Goal: Information Seeking & Learning: Learn about a topic

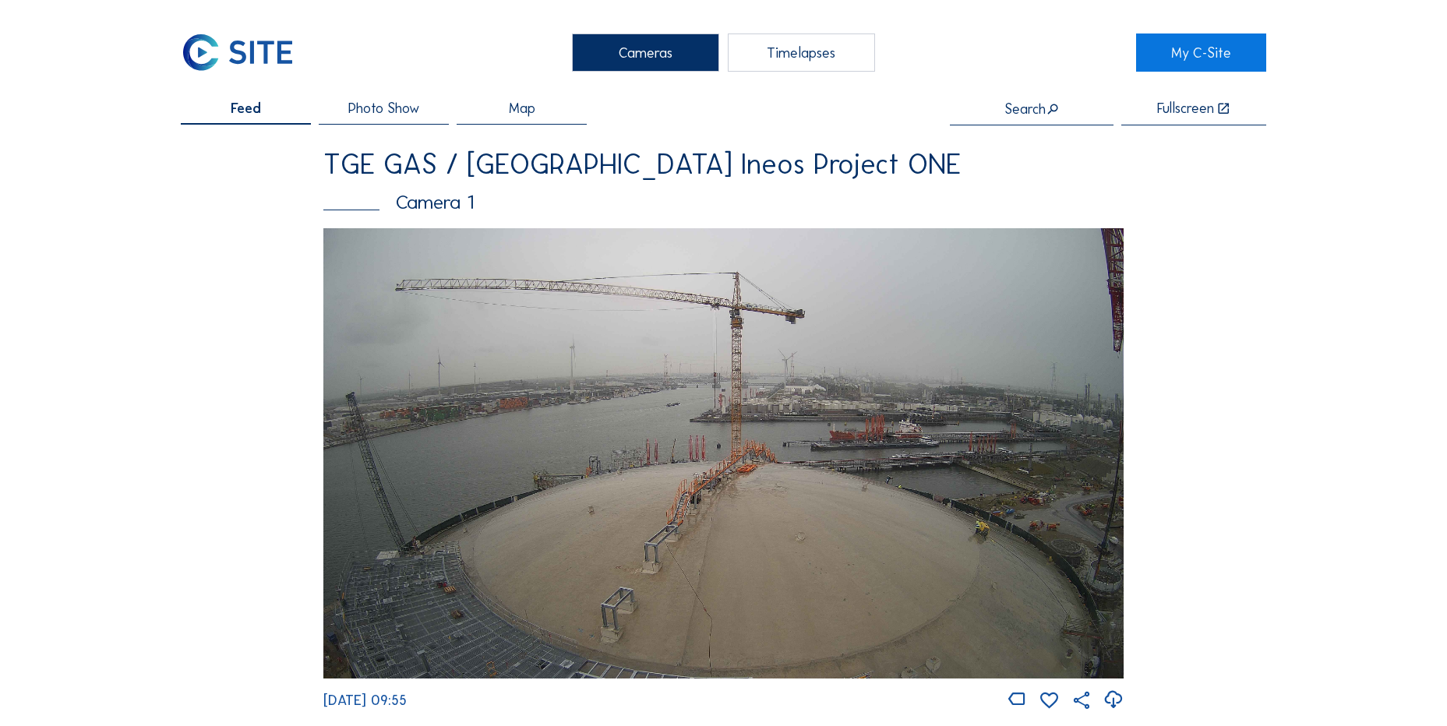
scroll to position [1403, 0]
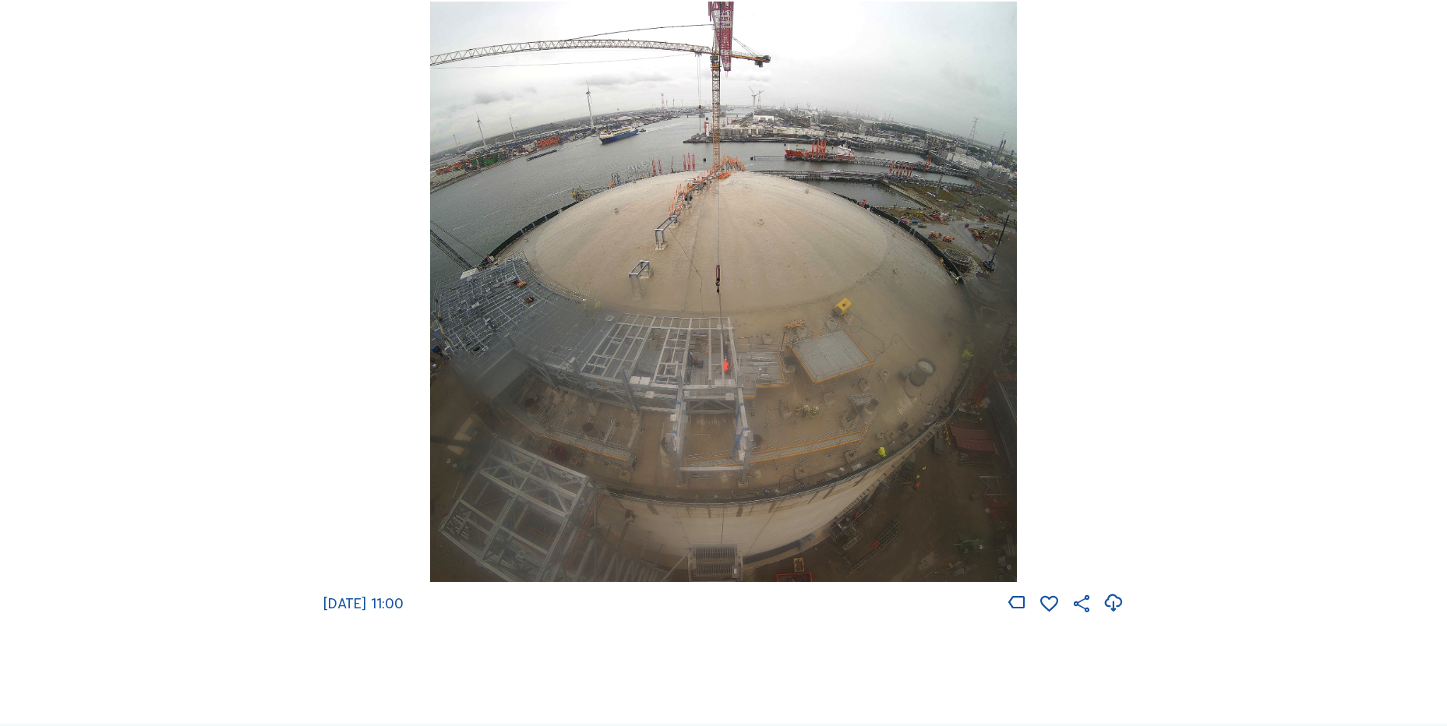
scroll to position [2182, 0]
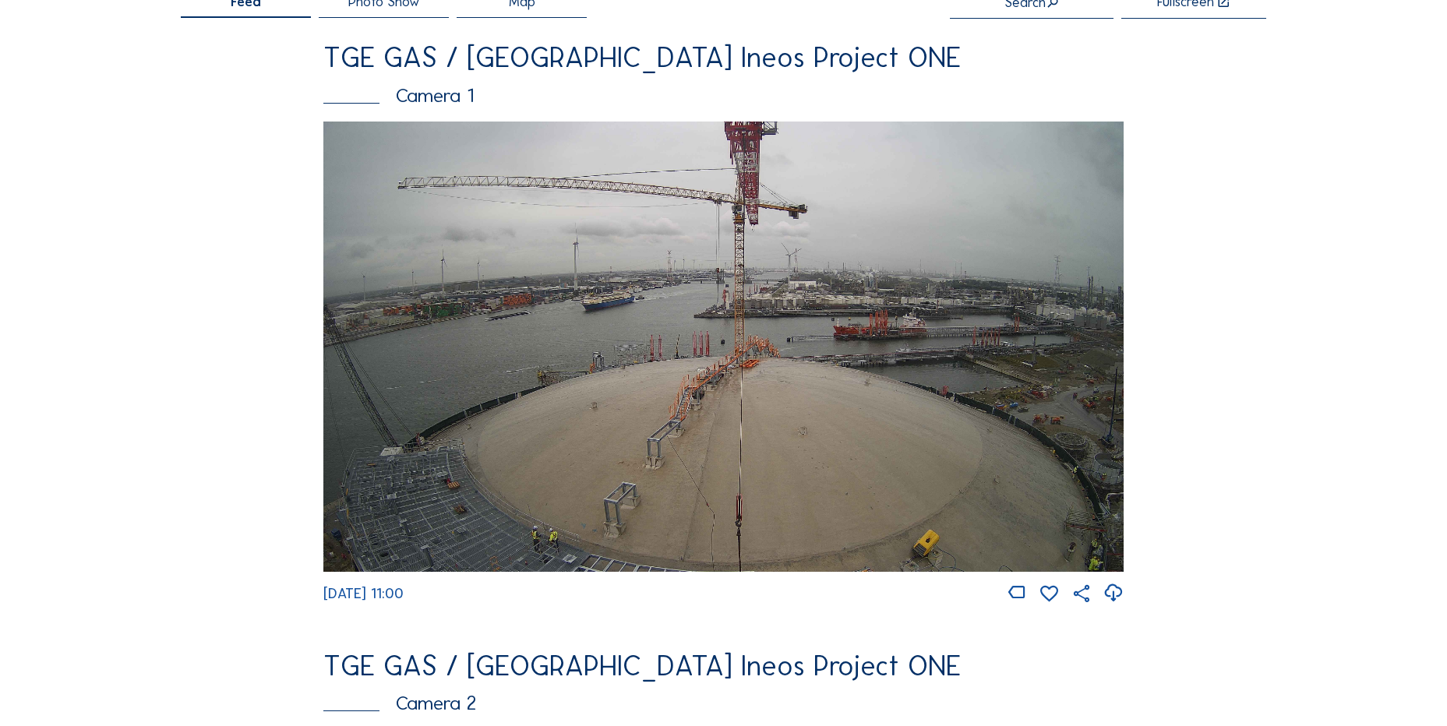
scroll to position [234, 0]
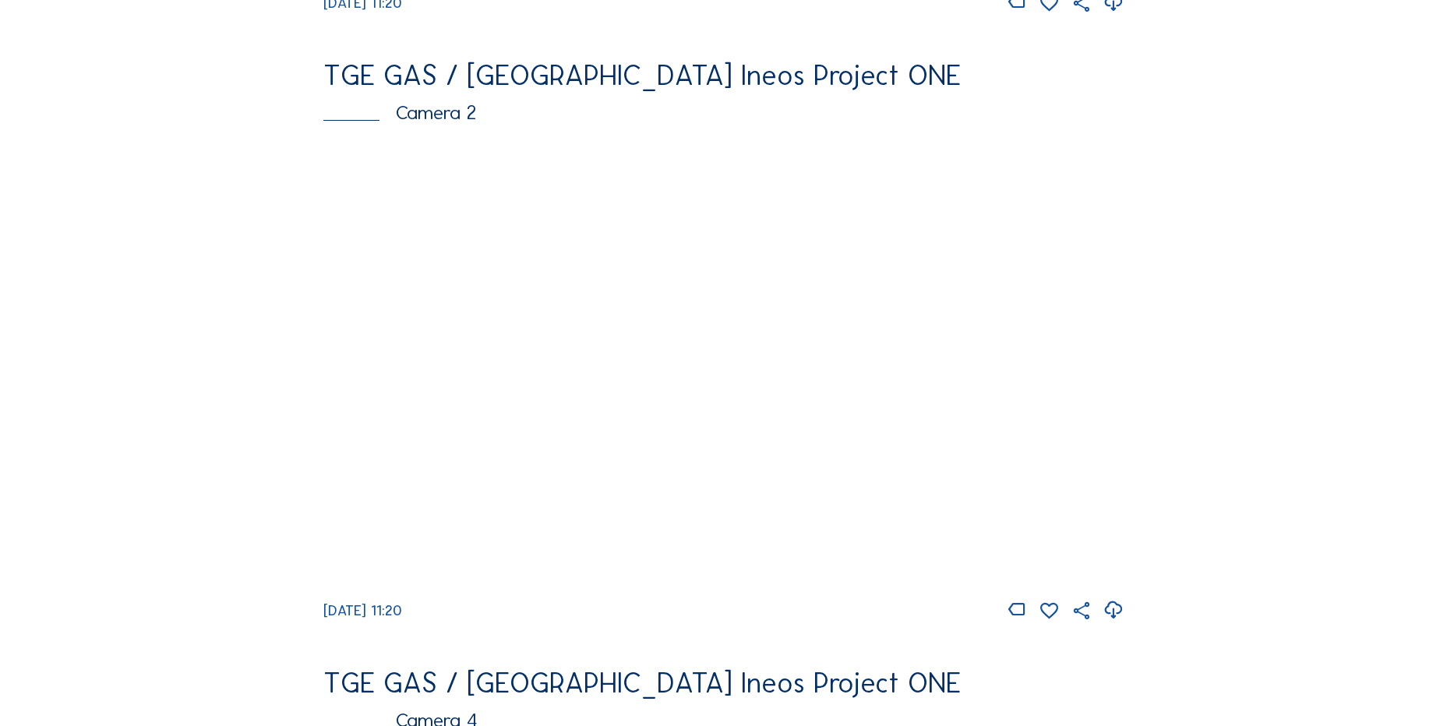
scroll to position [701, 0]
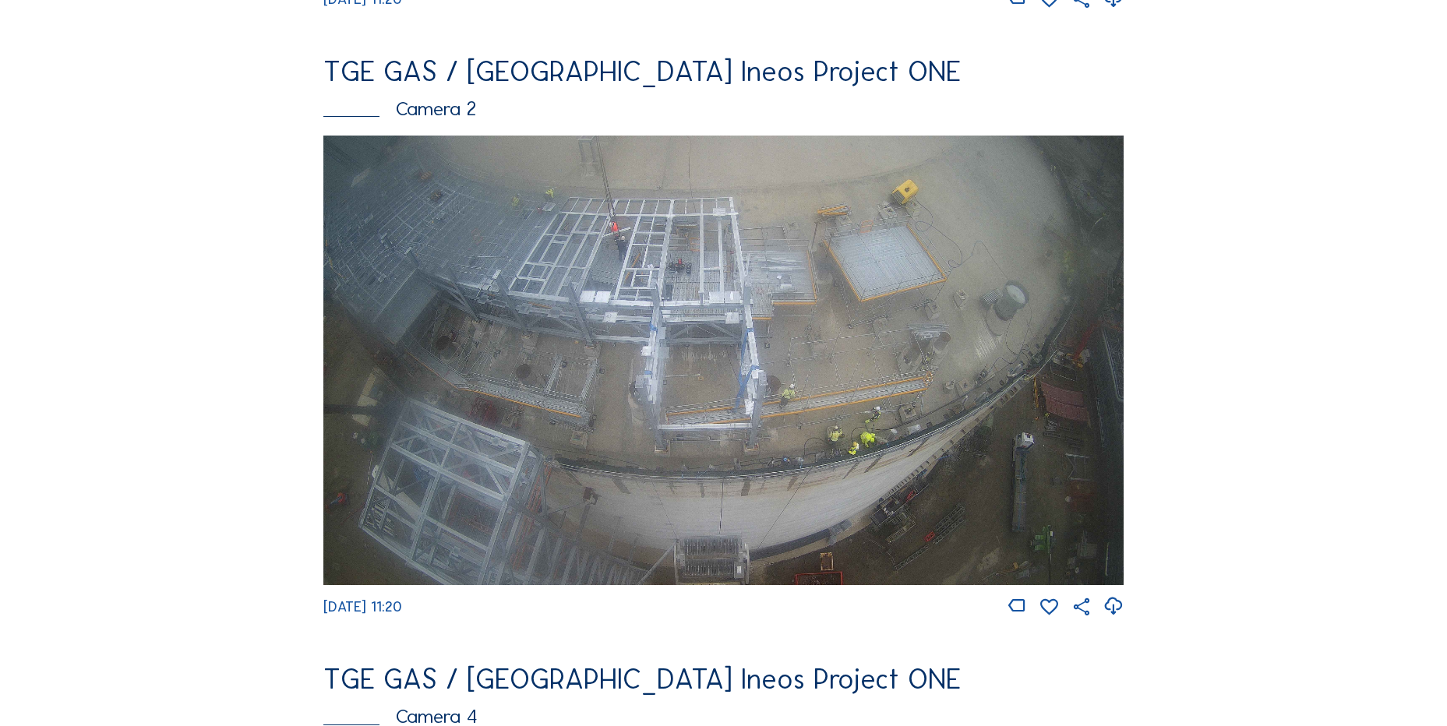
click at [1118, 616] on icon at bounding box center [1113, 607] width 21 height 26
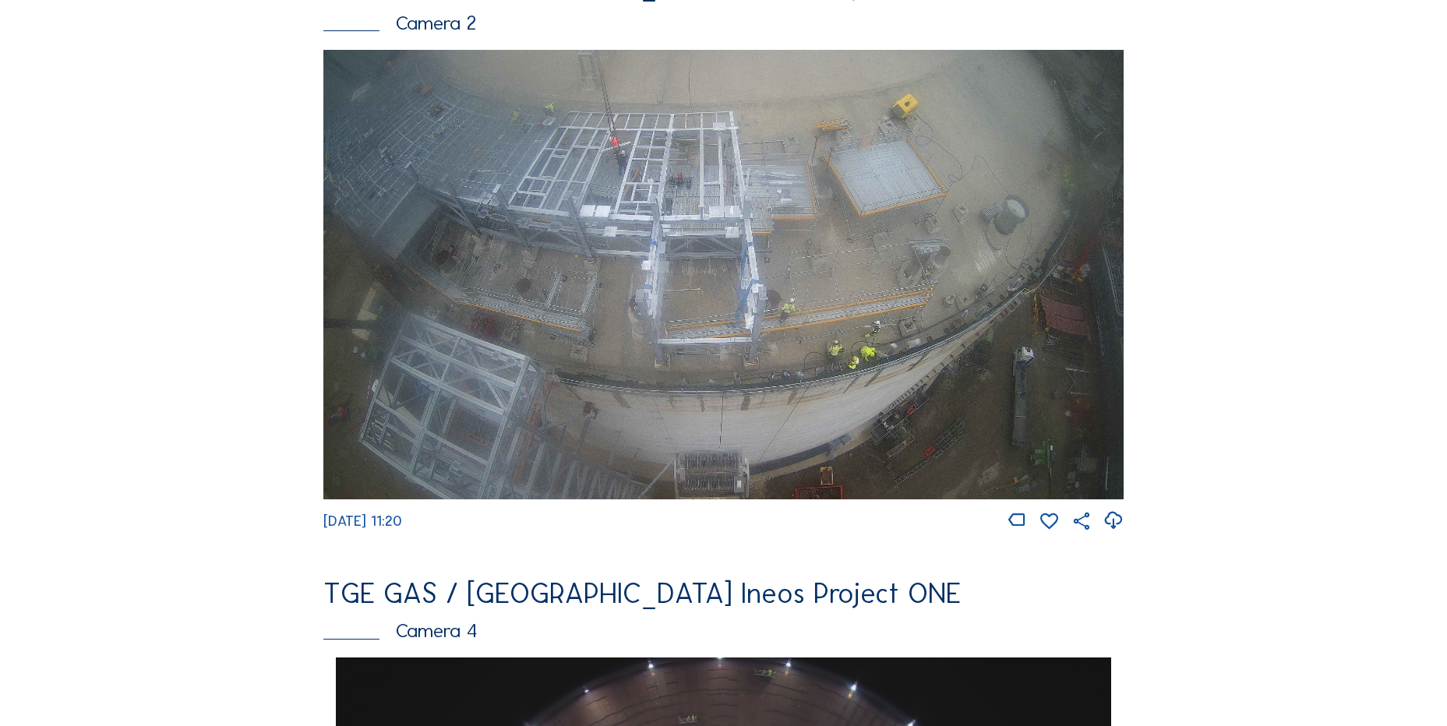
scroll to position [1013, 0]
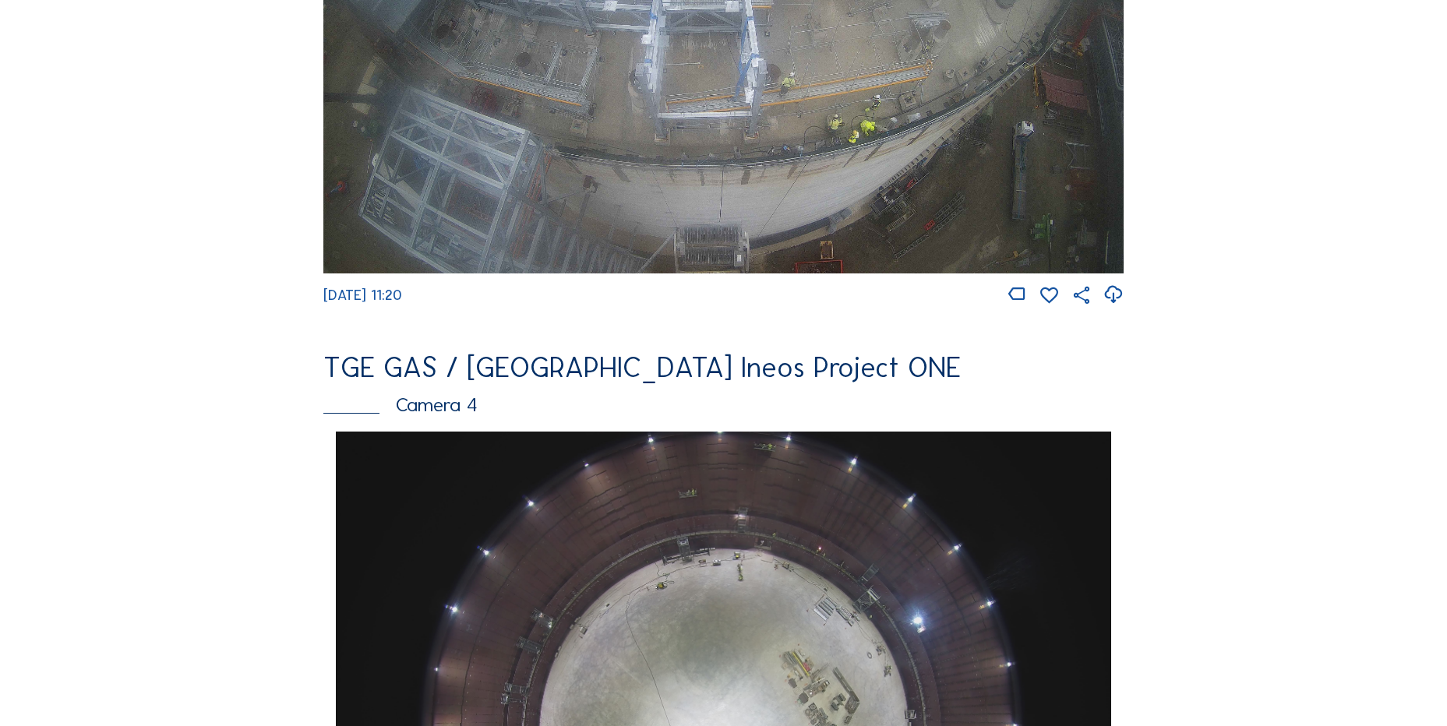
click at [550, 243] on img at bounding box center [723, 49] width 800 height 450
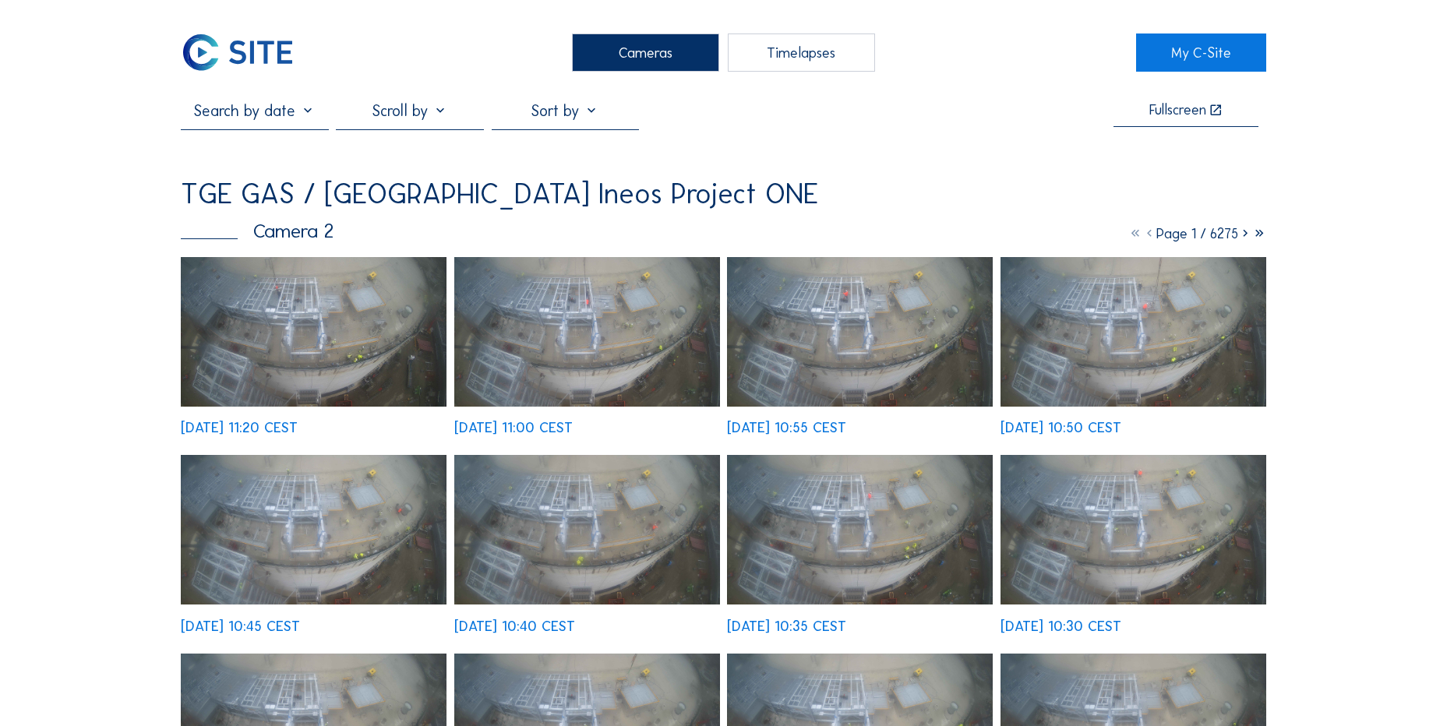
click at [297, 115] on input "text" at bounding box center [254, 110] width 147 height 19
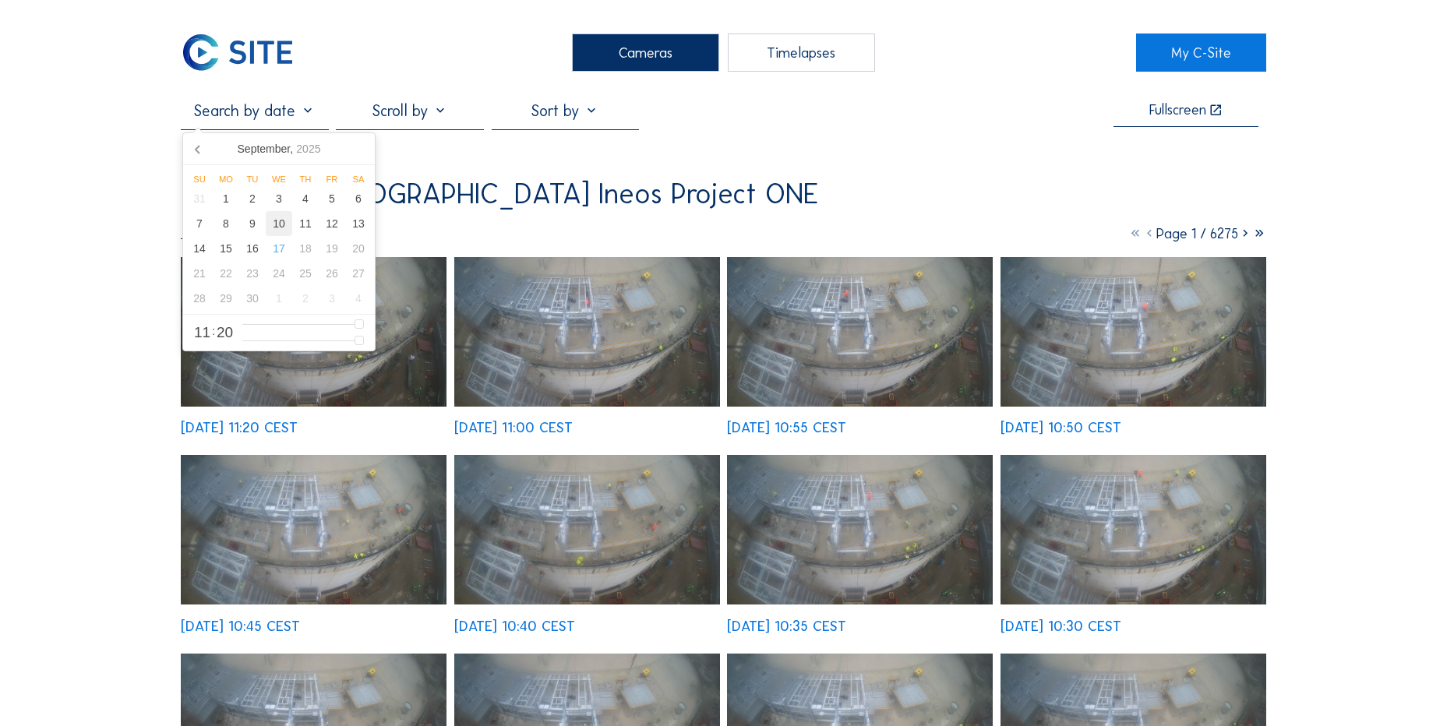
click at [277, 224] on div "10" at bounding box center [279, 223] width 26 height 25
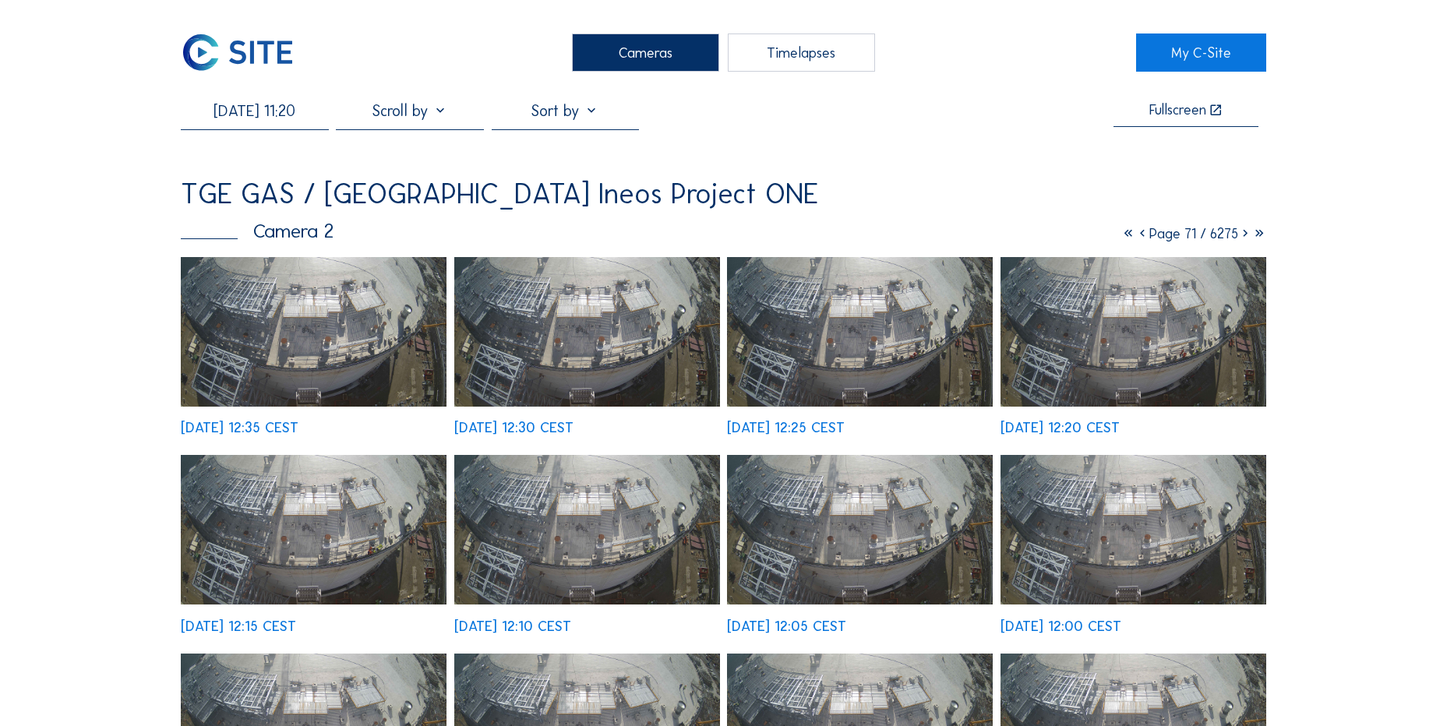
click at [305, 337] on img at bounding box center [314, 332] width 266 height 150
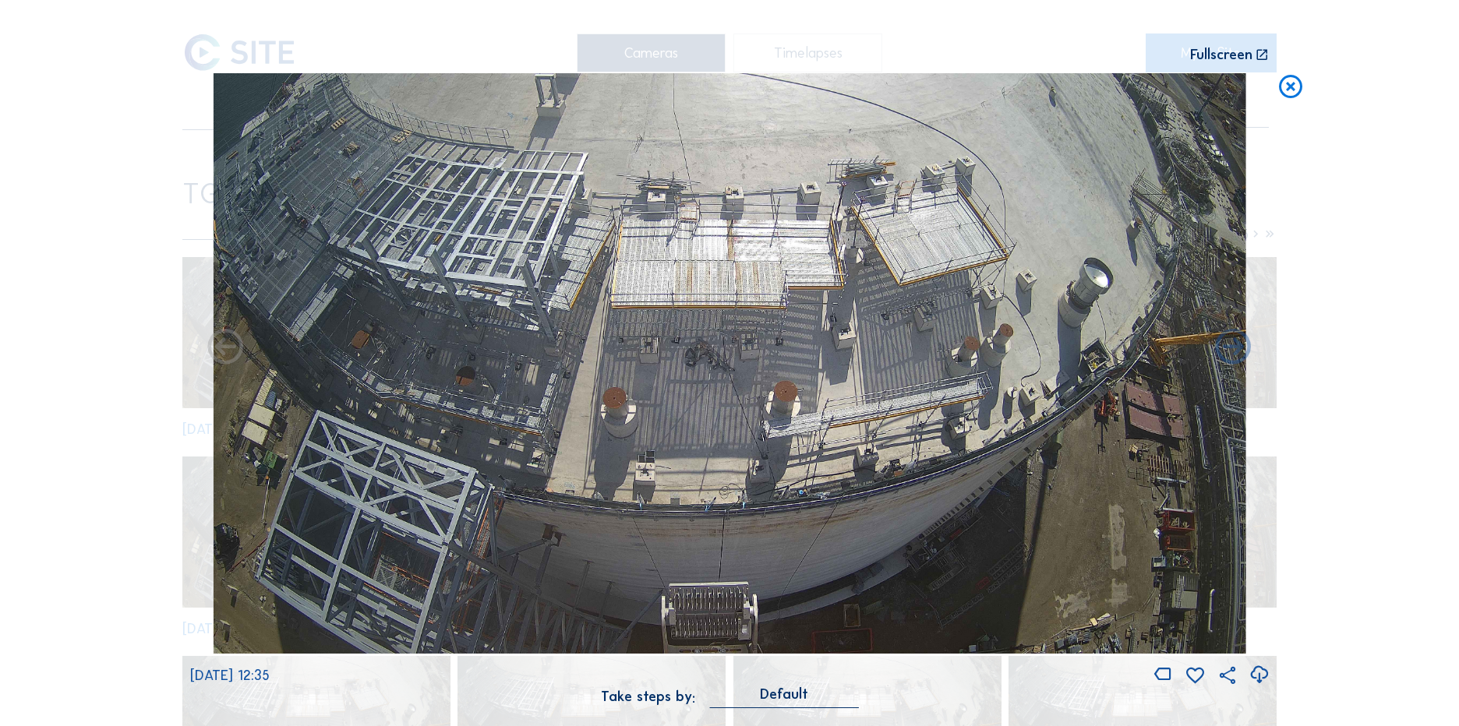
click at [1296, 91] on icon at bounding box center [1291, 87] width 28 height 29
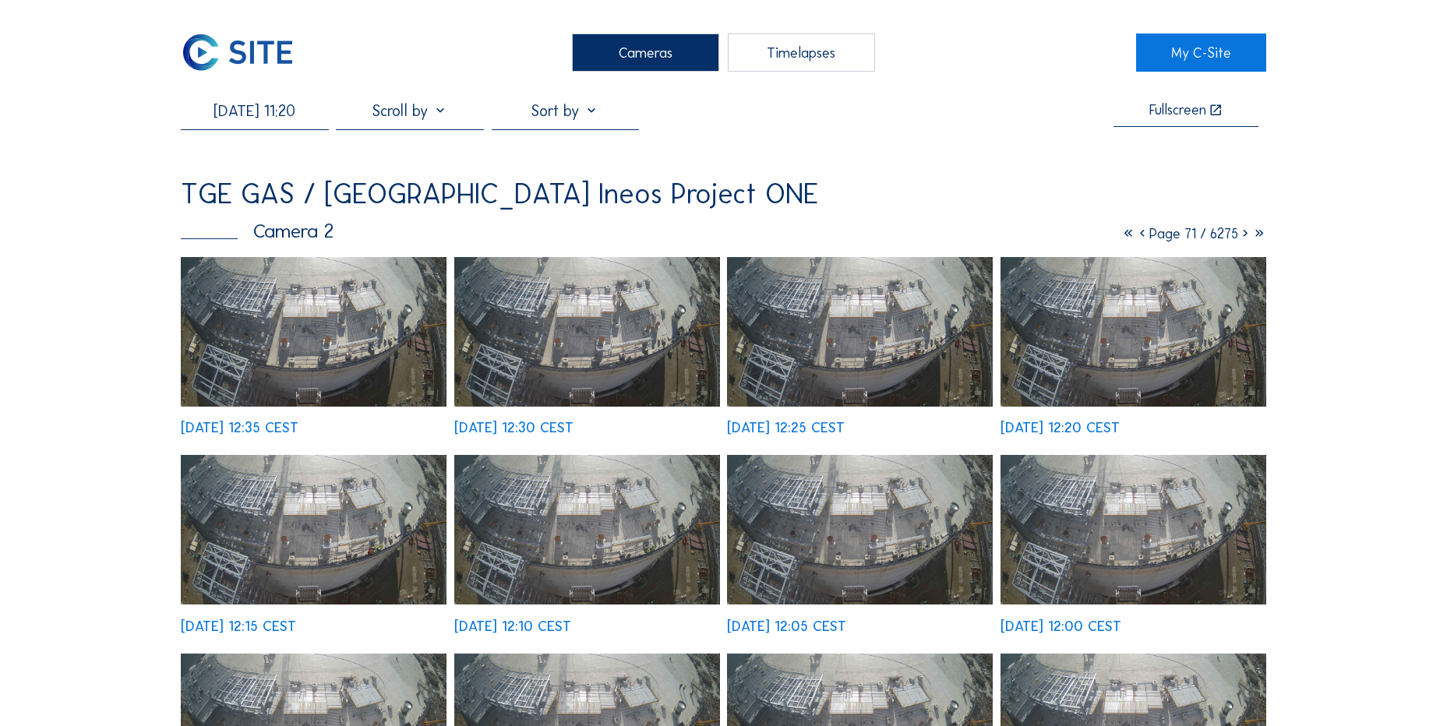
click at [270, 128] on div "10/09/2025 11:20" at bounding box center [254, 115] width 147 height 28
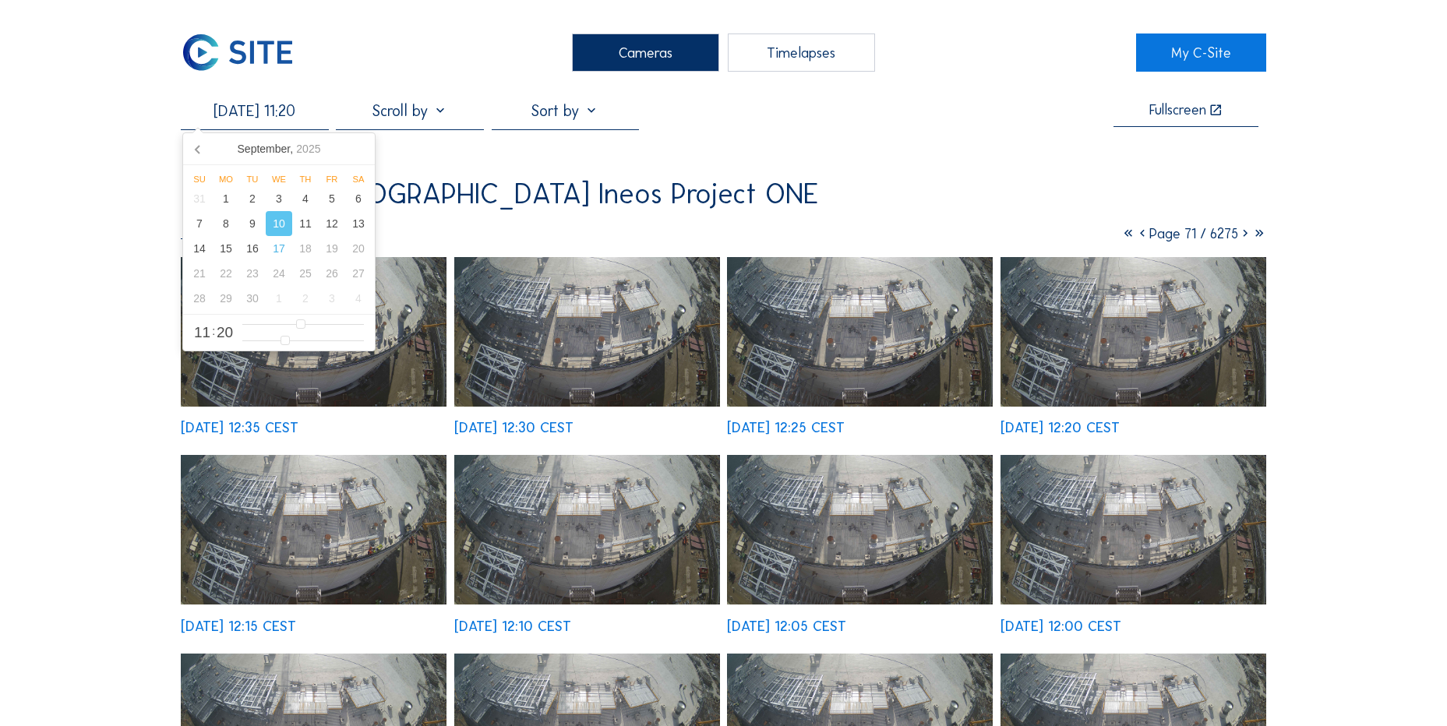
click at [271, 114] on input "10/09/2025 11:20" at bounding box center [254, 110] width 147 height 19
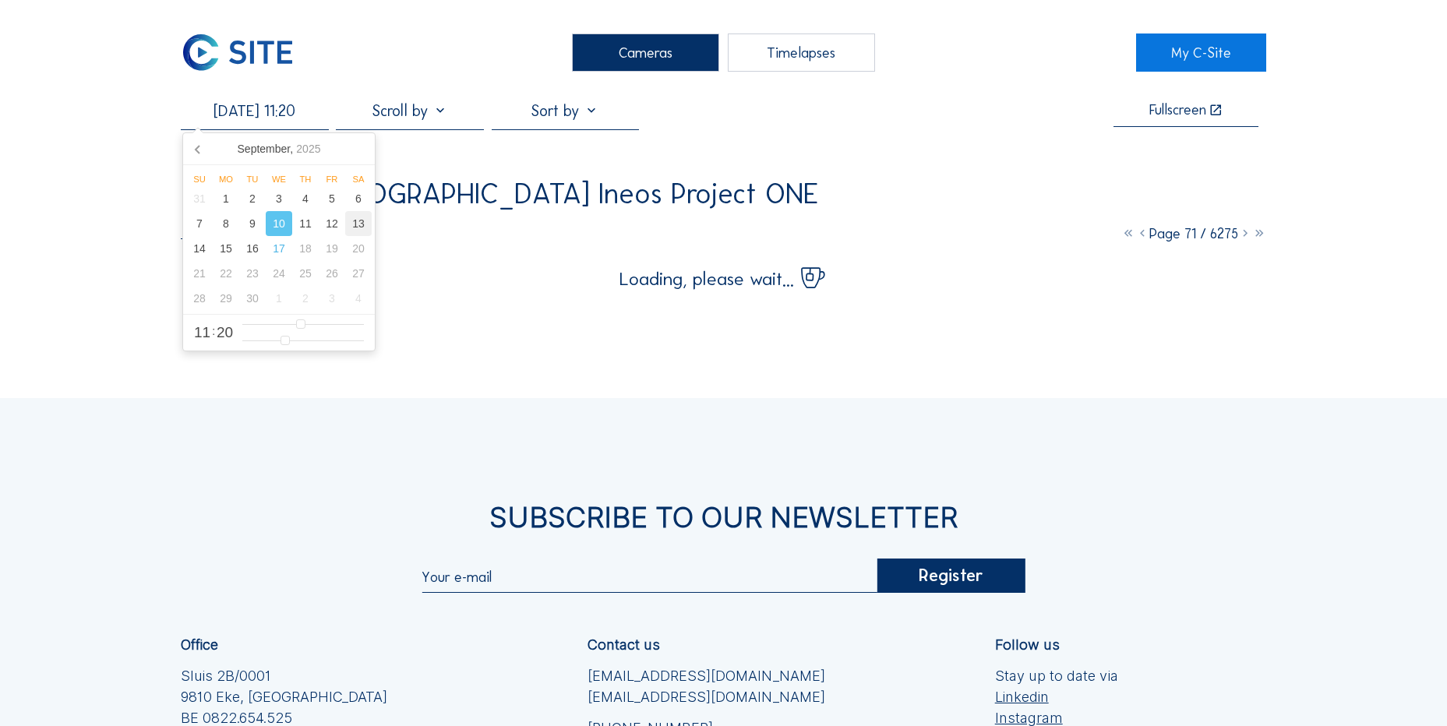
click at [354, 224] on div "13" at bounding box center [358, 223] width 26 height 25
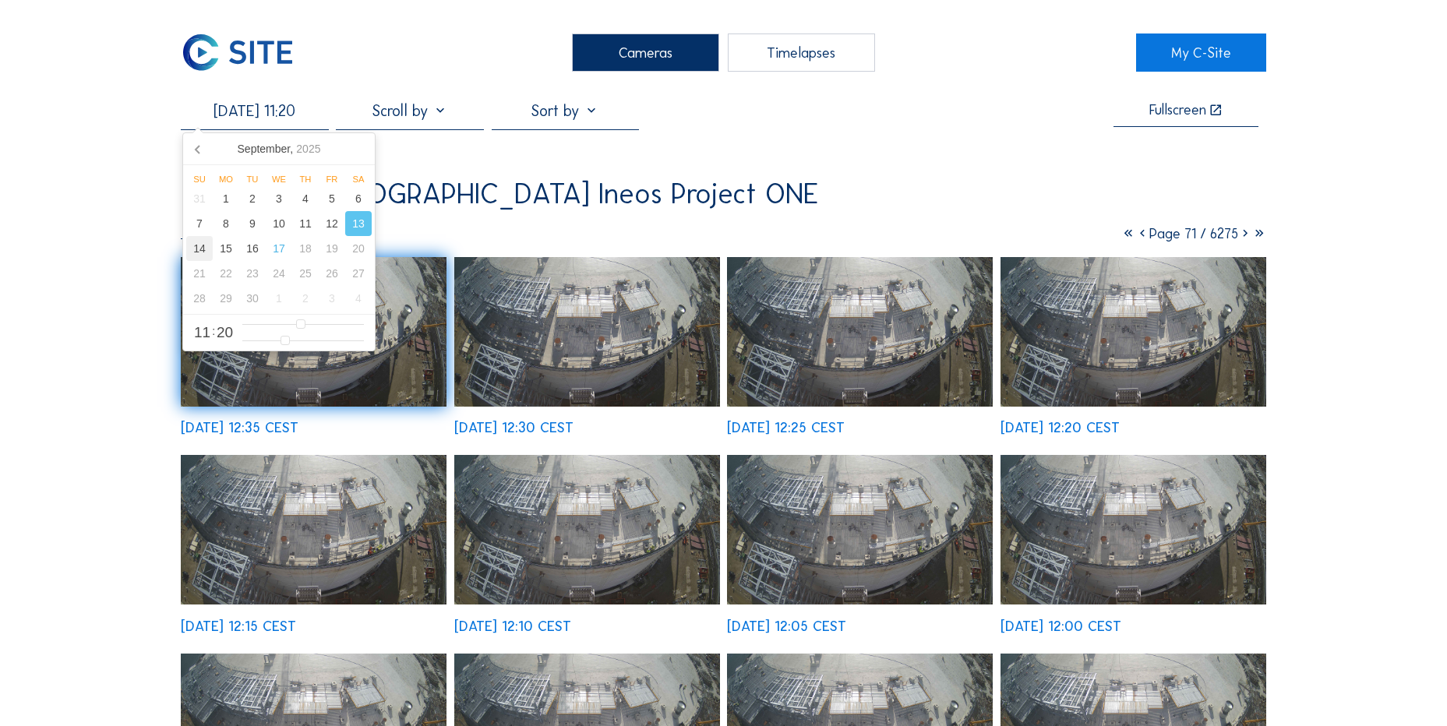
click at [207, 249] on div "14" at bounding box center [199, 248] width 26 height 25
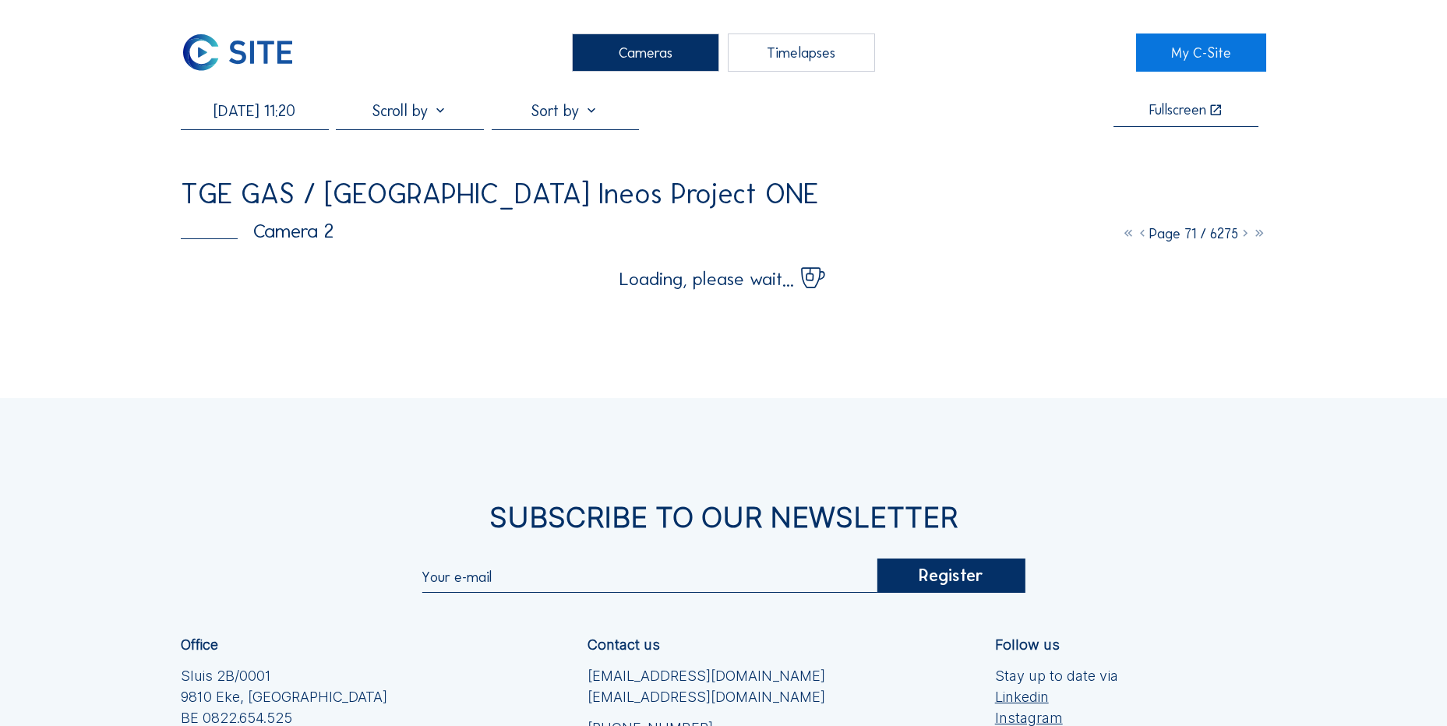
click at [73, 284] on div "Cameras Timelapses My C-Site 14/09/2025 11:20 Fullscreen TGE GAS / Antwerpen In…" at bounding box center [723, 486] width 1447 height 973
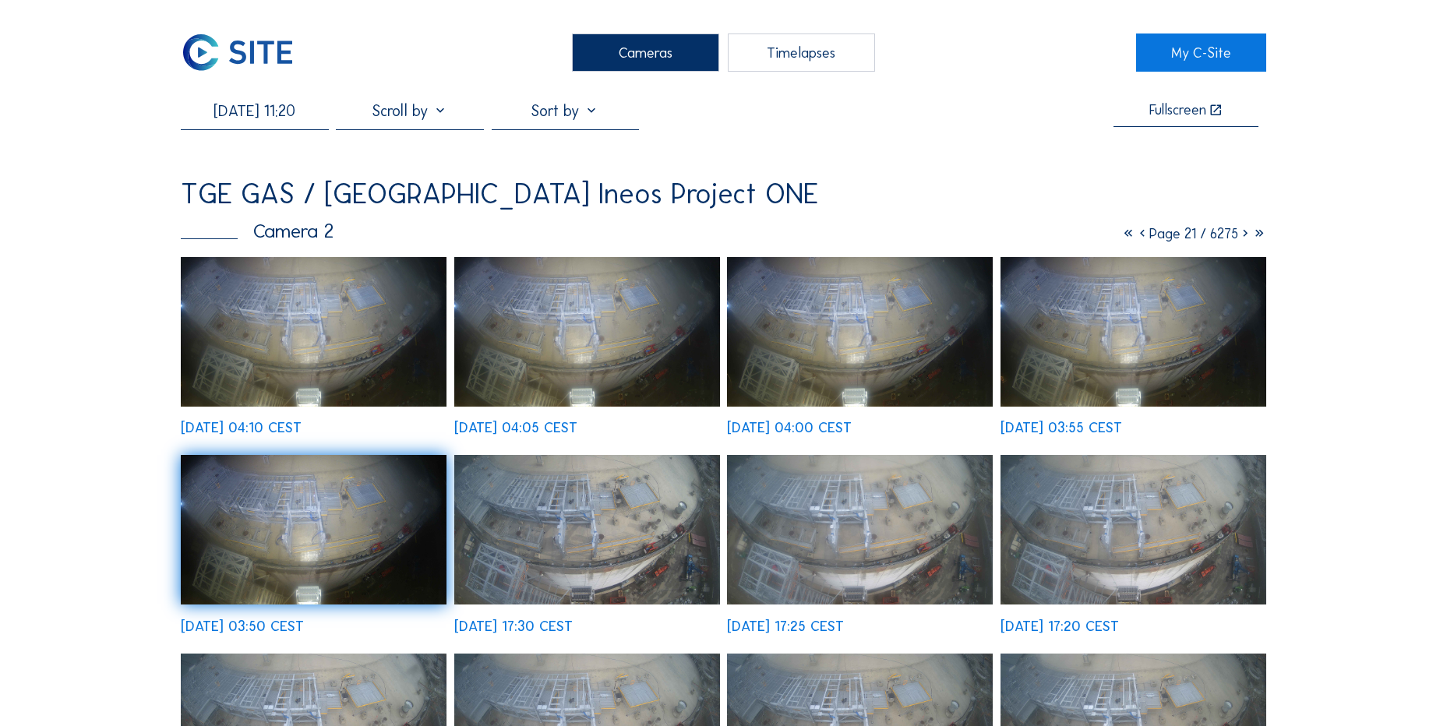
click at [275, 335] on img at bounding box center [314, 332] width 266 height 150
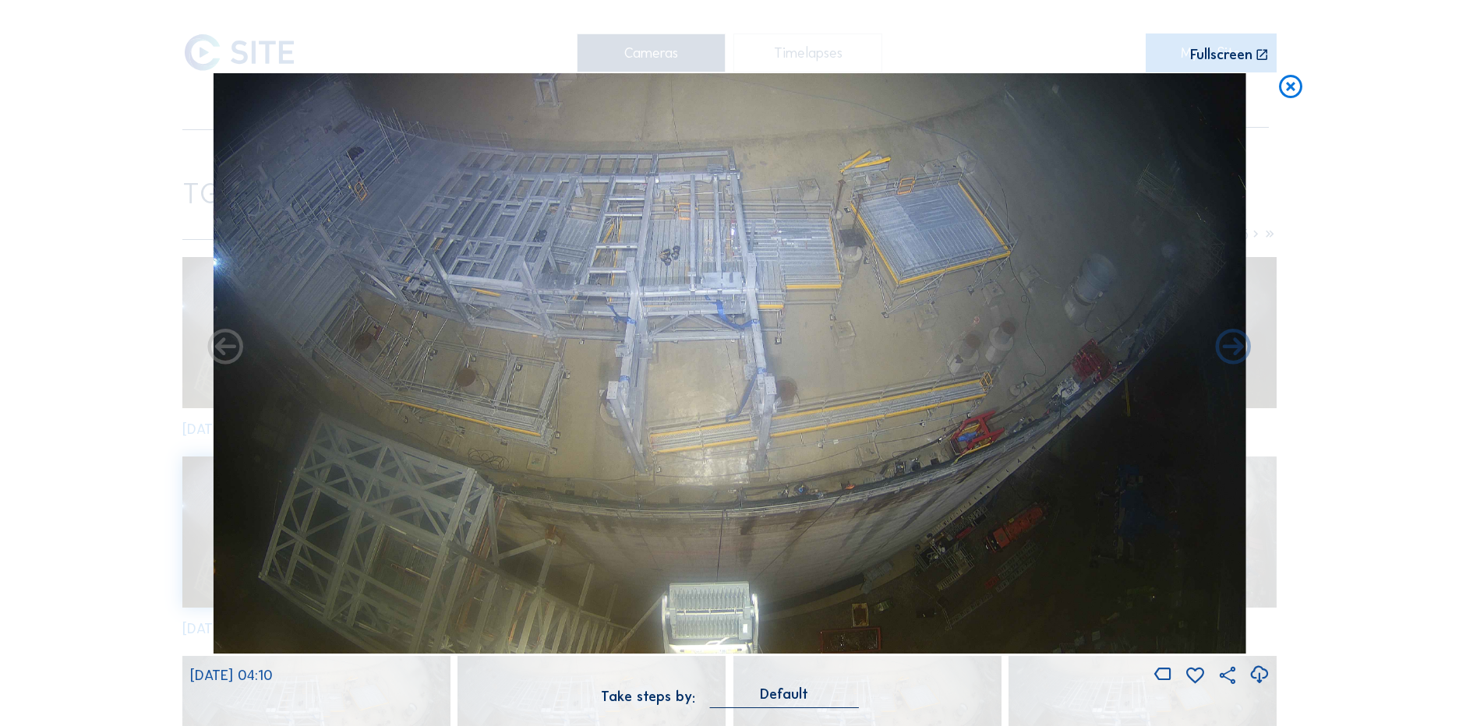
click at [1286, 86] on icon at bounding box center [1291, 87] width 28 height 29
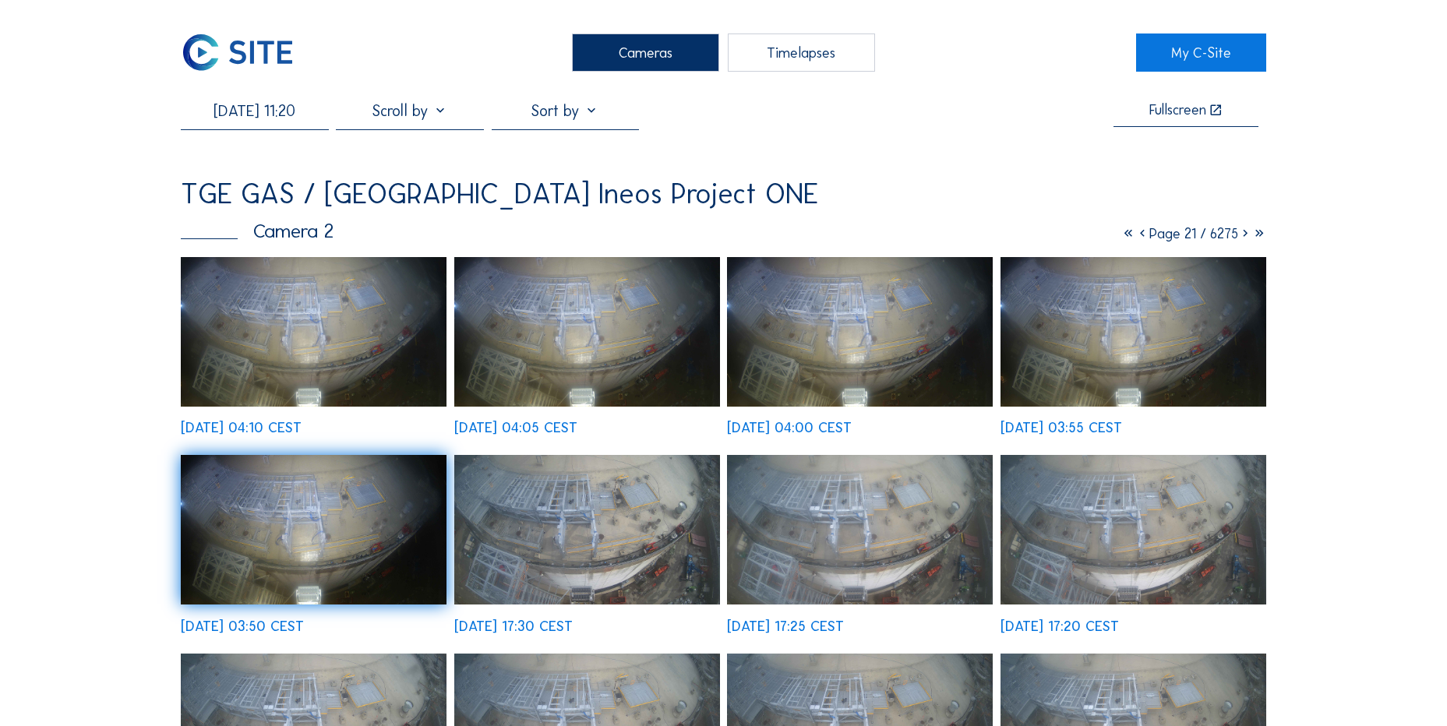
click at [308, 120] on input "14/09/2025 11:20" at bounding box center [254, 110] width 147 height 19
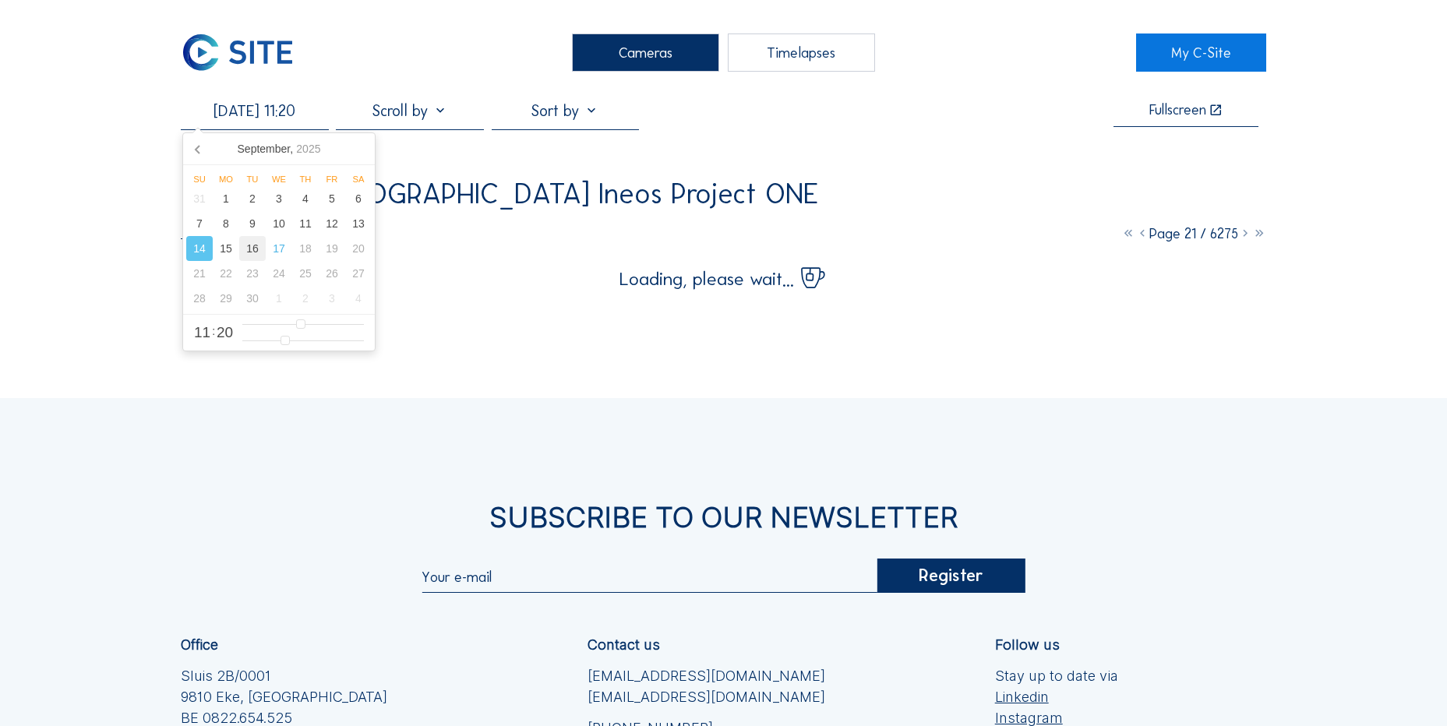
click at [252, 255] on div "16" at bounding box center [252, 248] width 26 height 25
type input "16/09/2025 11:20"
click at [112, 351] on div "Cameras Timelapses My C-Site 16/09/2025 11:20 Fullscreen TGE GAS / Antwerpen In…" at bounding box center [723, 486] width 1447 height 973
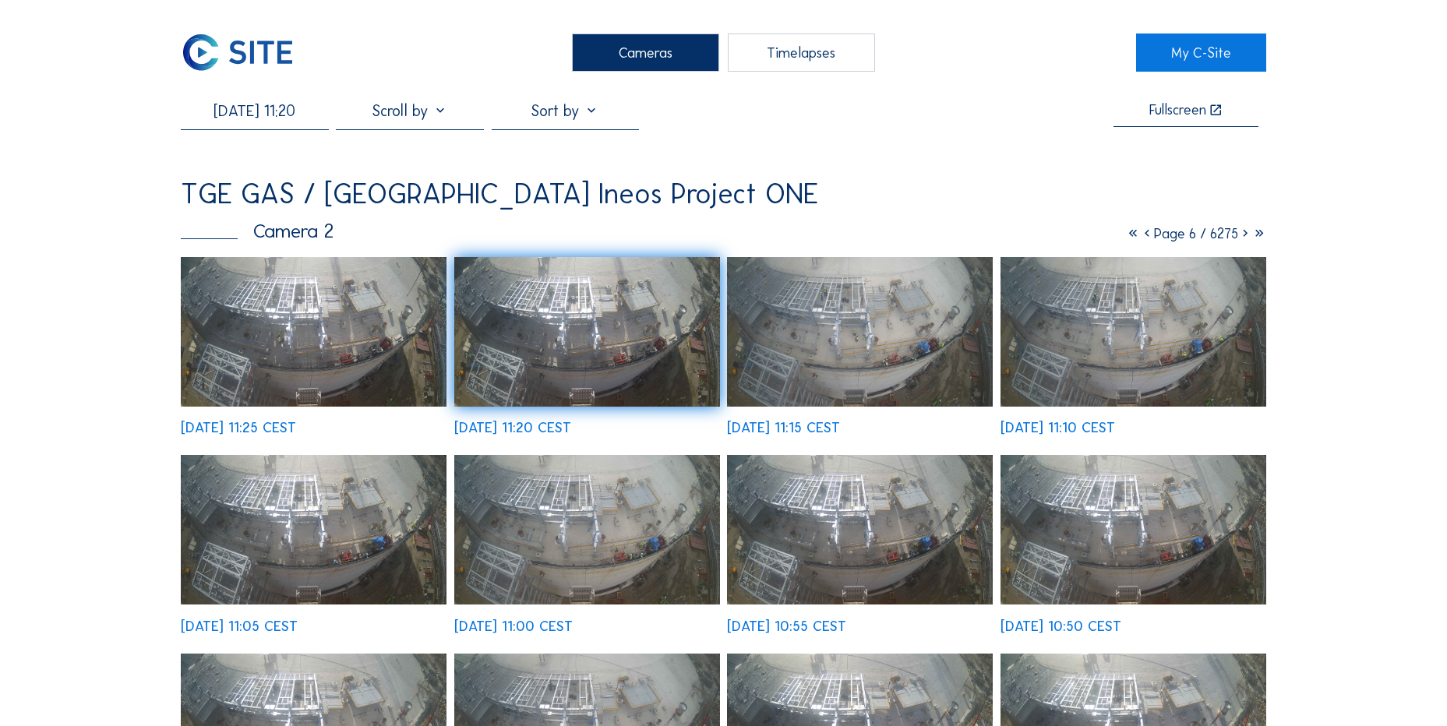
click at [238, 302] on img at bounding box center [314, 332] width 266 height 150
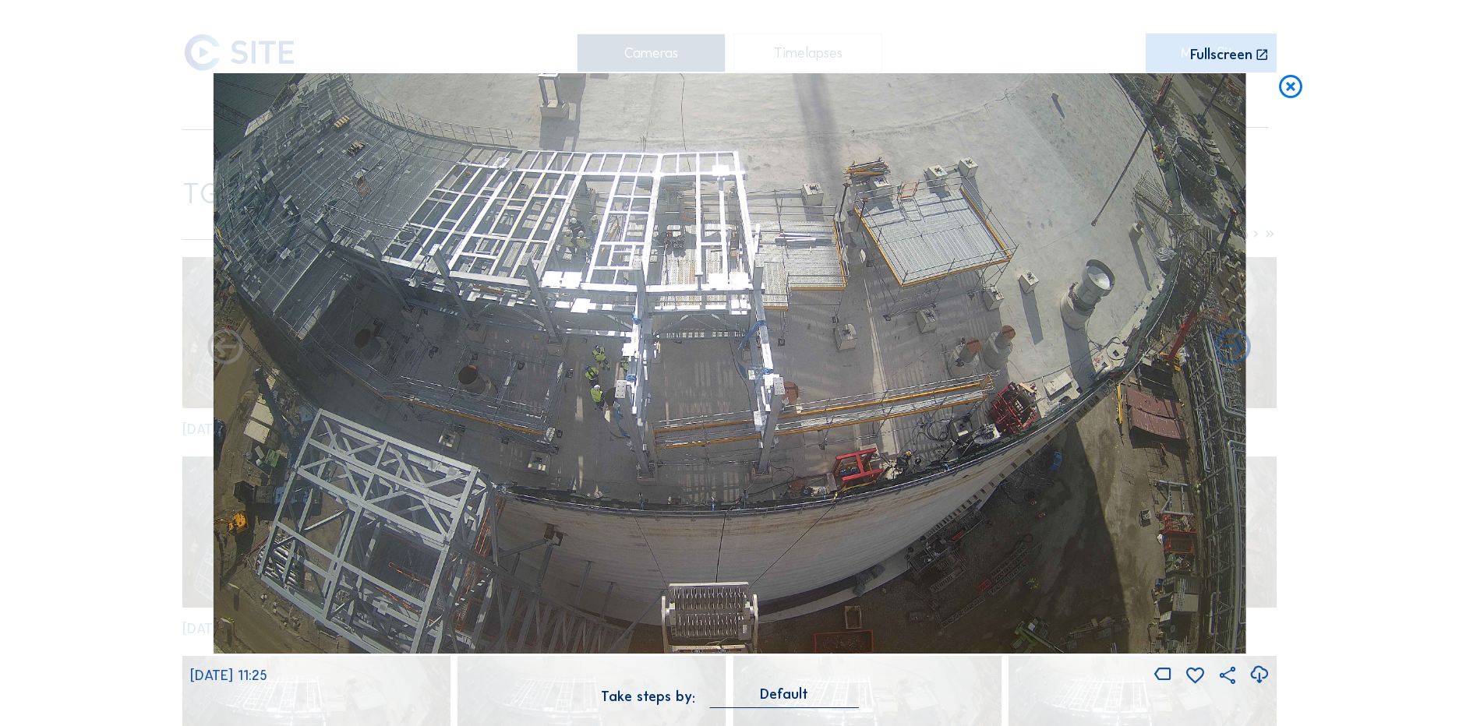
click at [1294, 85] on icon at bounding box center [1291, 87] width 28 height 29
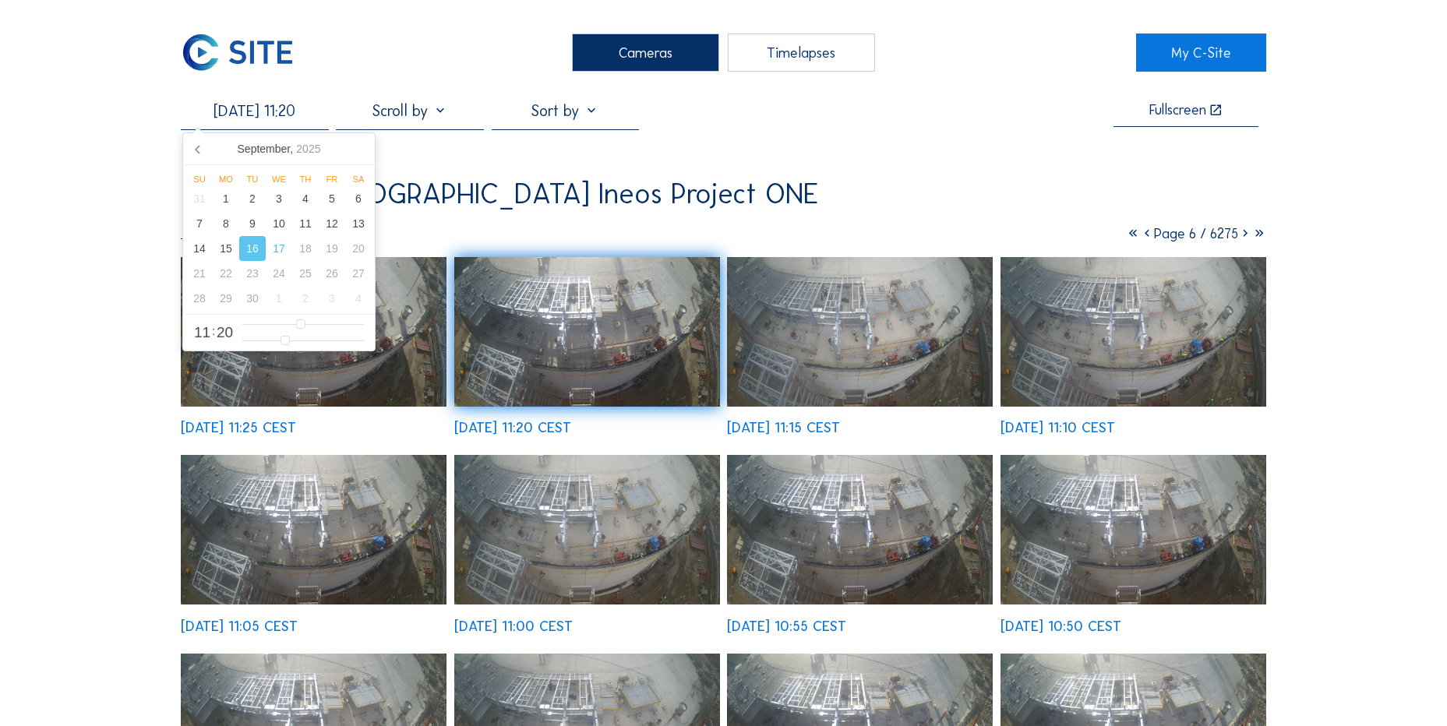
click at [263, 120] on input "16/09/2025 11:20" at bounding box center [254, 110] width 147 height 19
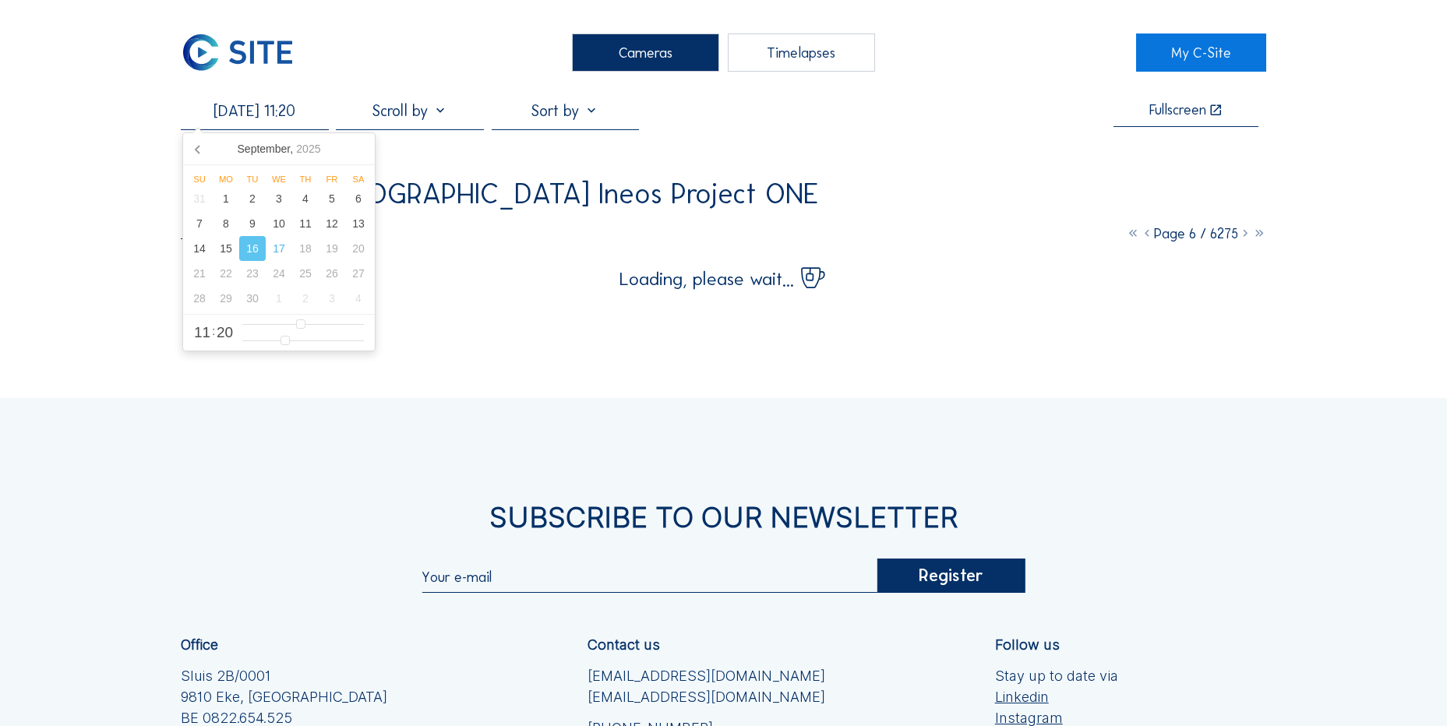
click at [130, 147] on div "Cameras Timelapses My C-Site 16/09/2025 11:20 Fullscreen TGE GAS / Antwerpen In…" at bounding box center [723, 486] width 1447 height 973
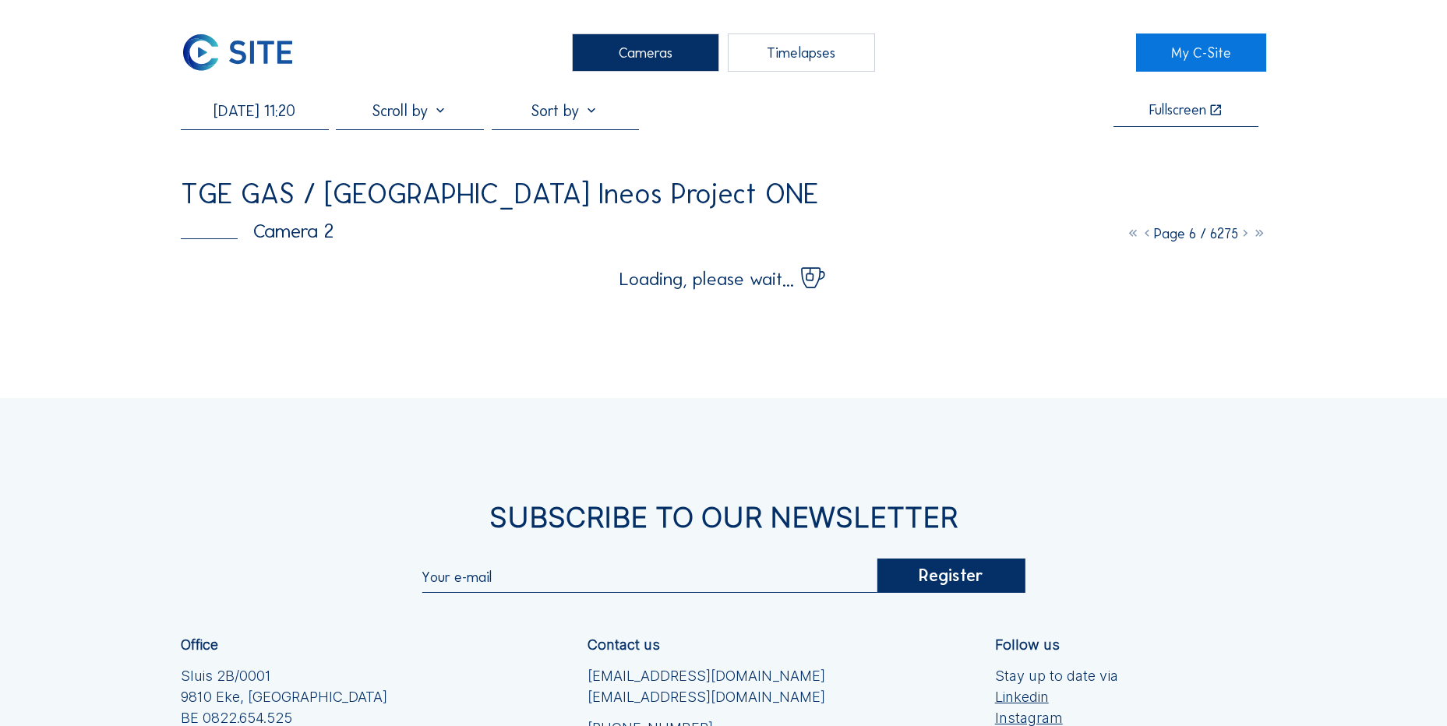
click at [245, 56] on img at bounding box center [238, 53] width 114 height 38
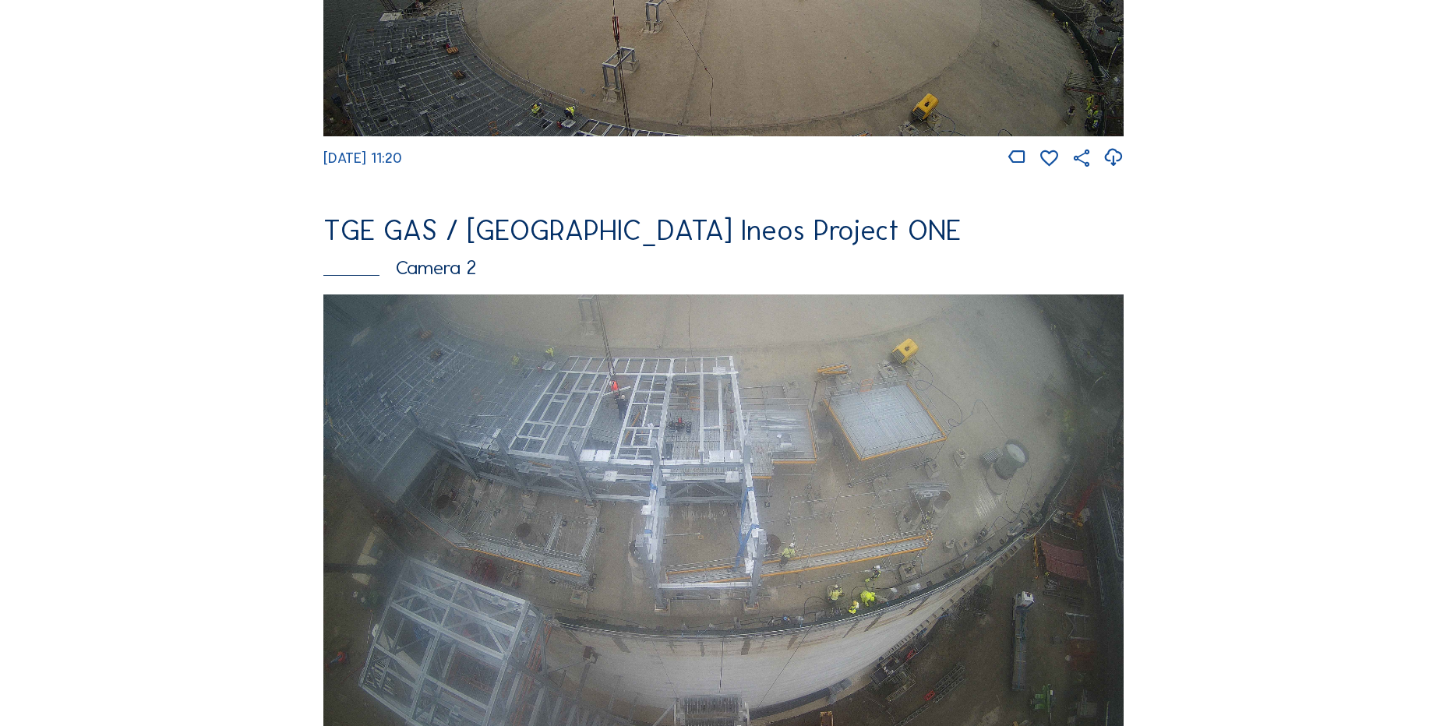
scroll to position [779, 0]
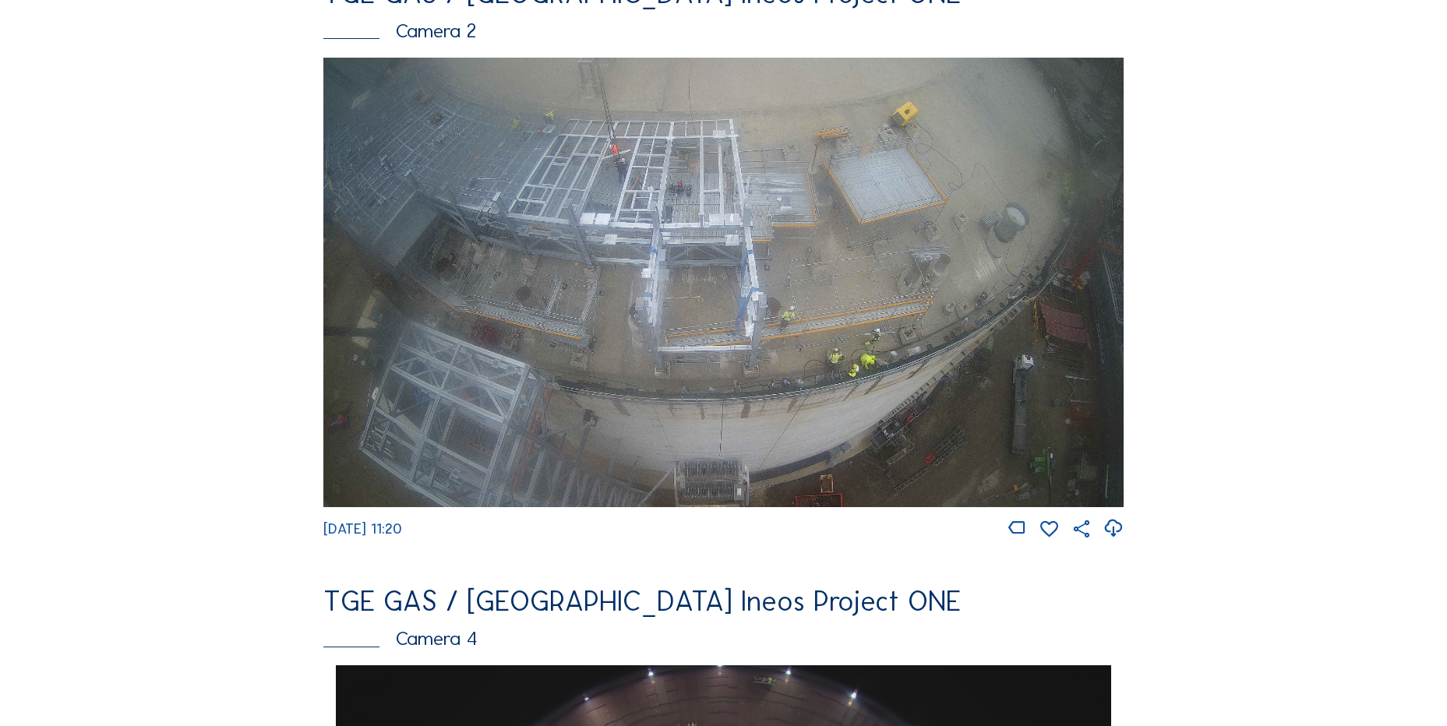
click at [560, 185] on img at bounding box center [723, 283] width 800 height 450
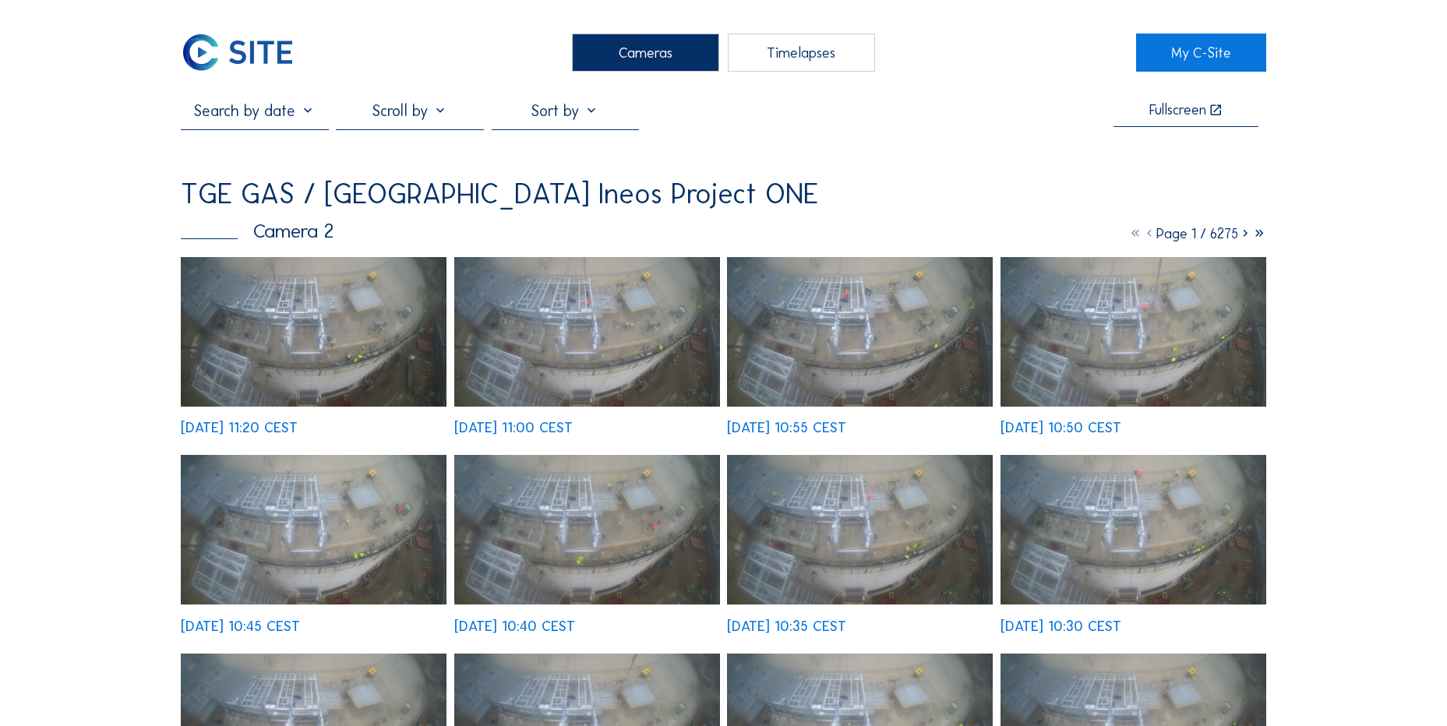
click at [281, 322] on img at bounding box center [314, 332] width 266 height 150
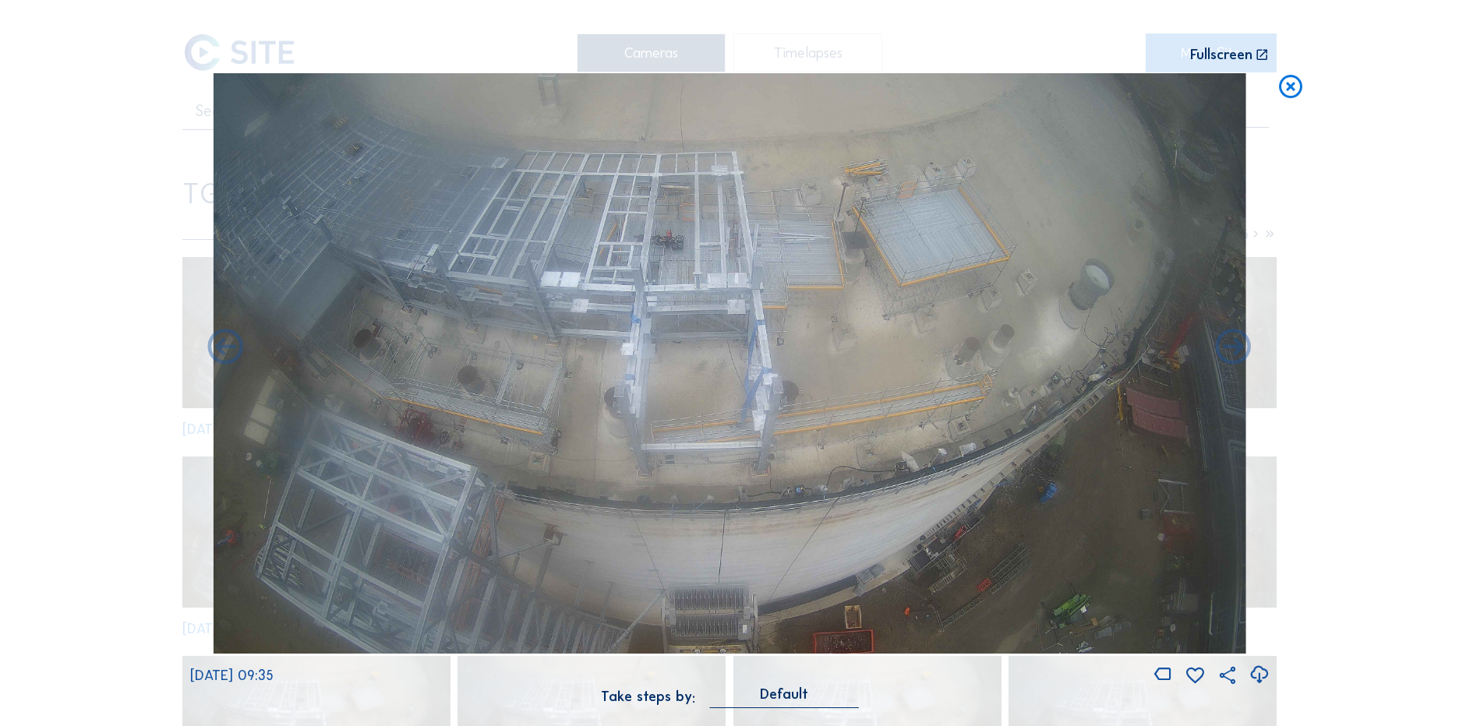
click at [1300, 76] on icon at bounding box center [1291, 87] width 28 height 29
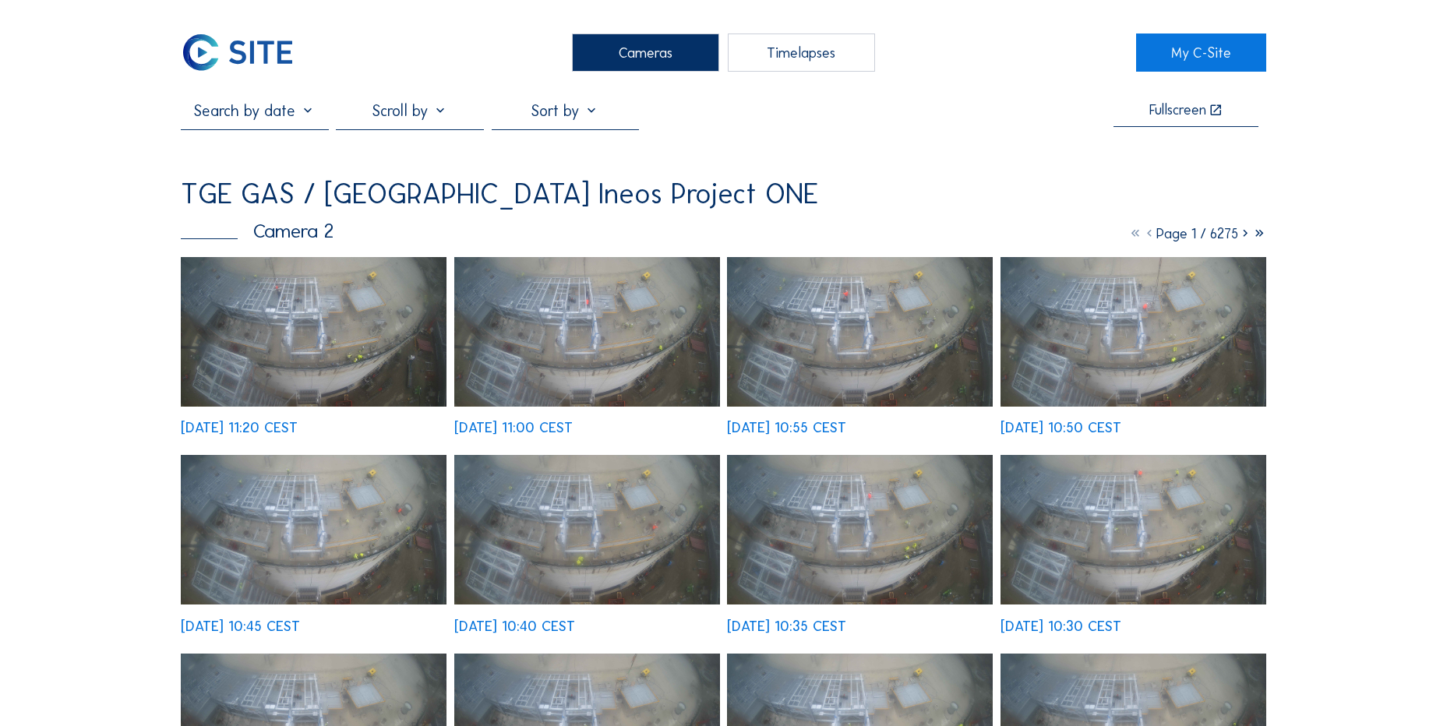
click at [259, 51] on img at bounding box center [238, 53] width 114 height 38
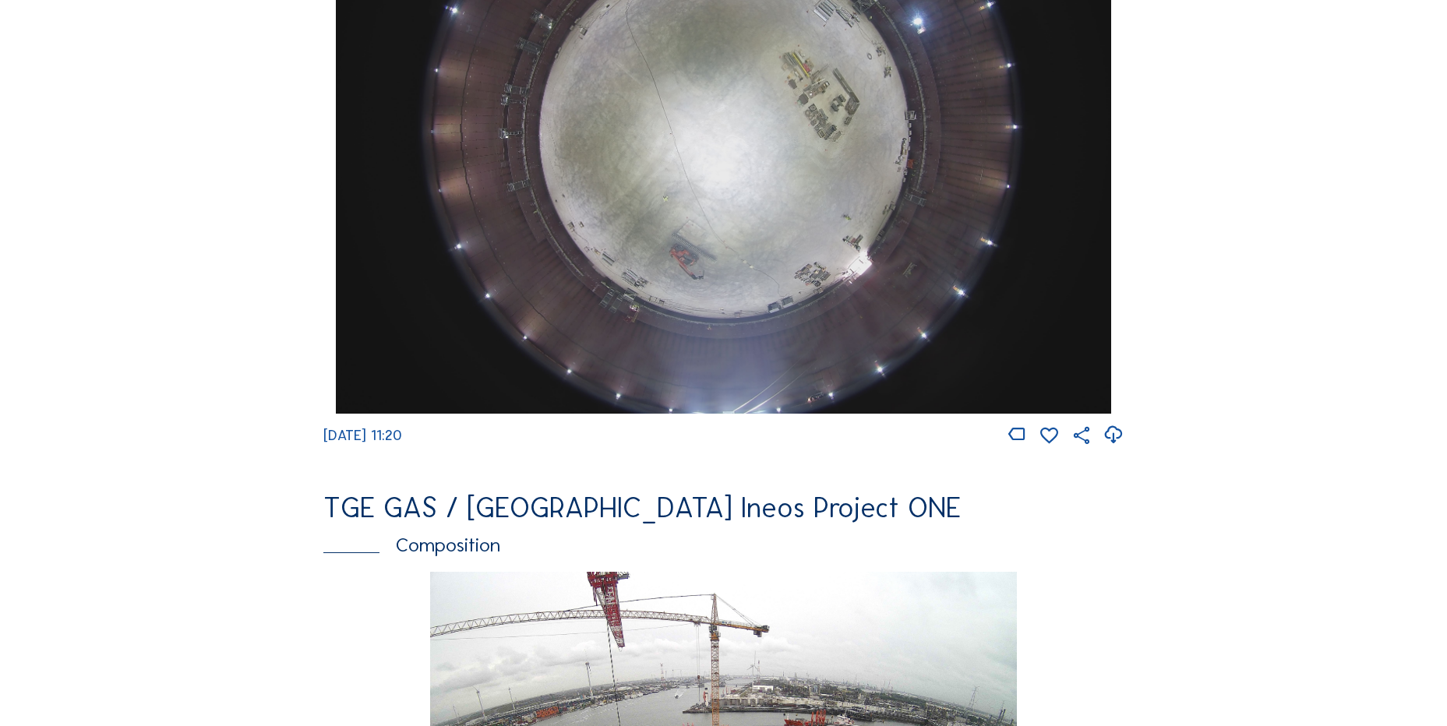
scroll to position [1559, 0]
